Goal: Find specific page/section: Find specific page/section

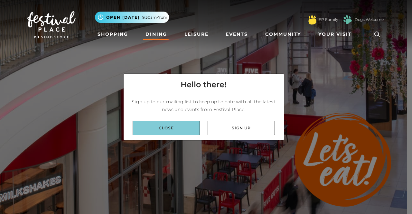
click at [167, 133] on link "Close" at bounding box center [166, 128] width 67 height 14
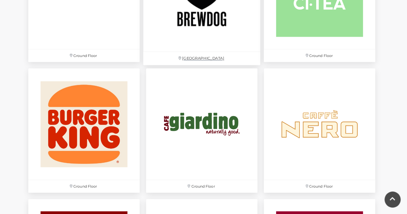
scroll to position [621, 0]
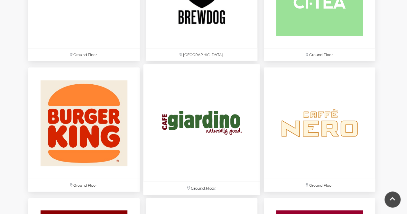
click at [186, 114] on img at bounding box center [201, 122] width 117 height 117
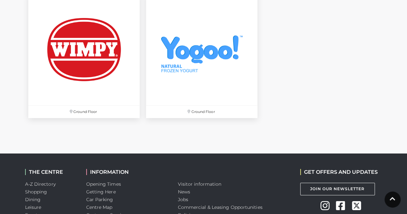
scroll to position [2261, 0]
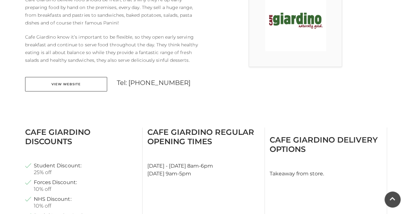
scroll to position [211, 0]
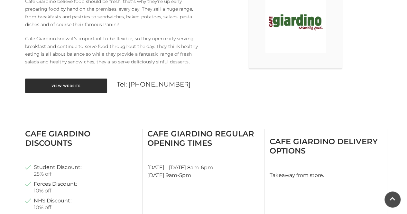
click at [92, 87] on link "View Website" at bounding box center [66, 85] width 82 height 14
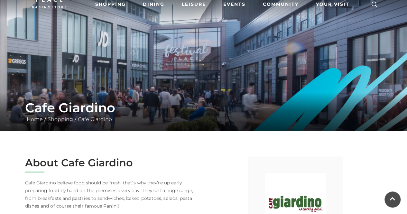
scroll to position [0, 0]
